Goal: Task Accomplishment & Management: Manage account settings

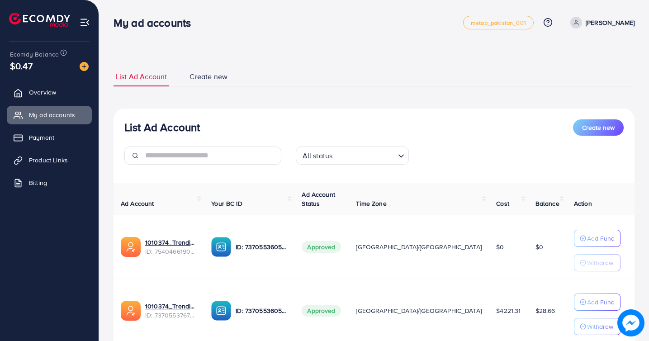
click at [629, 21] on p "[PERSON_NAME]" at bounding box center [609, 22] width 49 height 11
click at [584, 76] on span "Log out" at bounding box center [580, 74] width 24 height 11
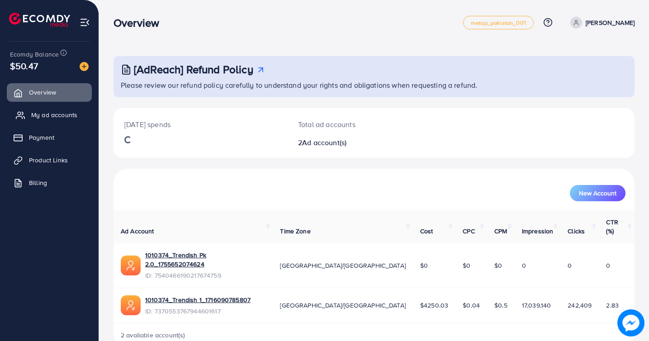
click at [46, 117] on span "My ad accounts" at bounding box center [54, 114] width 46 height 9
